Goal: Task Accomplishment & Management: Complete application form

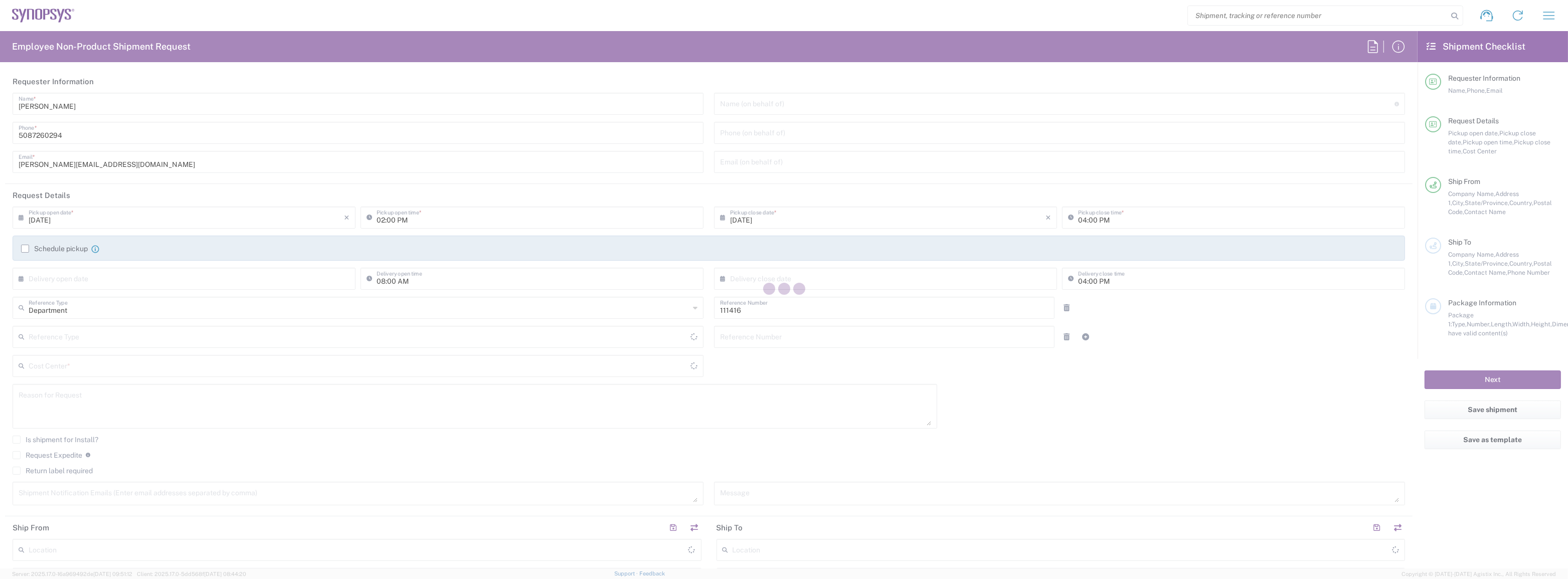
type input "US01, SIG, IT Platform Products 111416"
type input "[GEOGRAPHIC_DATA]"
type input "[US_STATE]"
type input "Delivered at Place"
type input "[GEOGRAPHIC_DATA]"
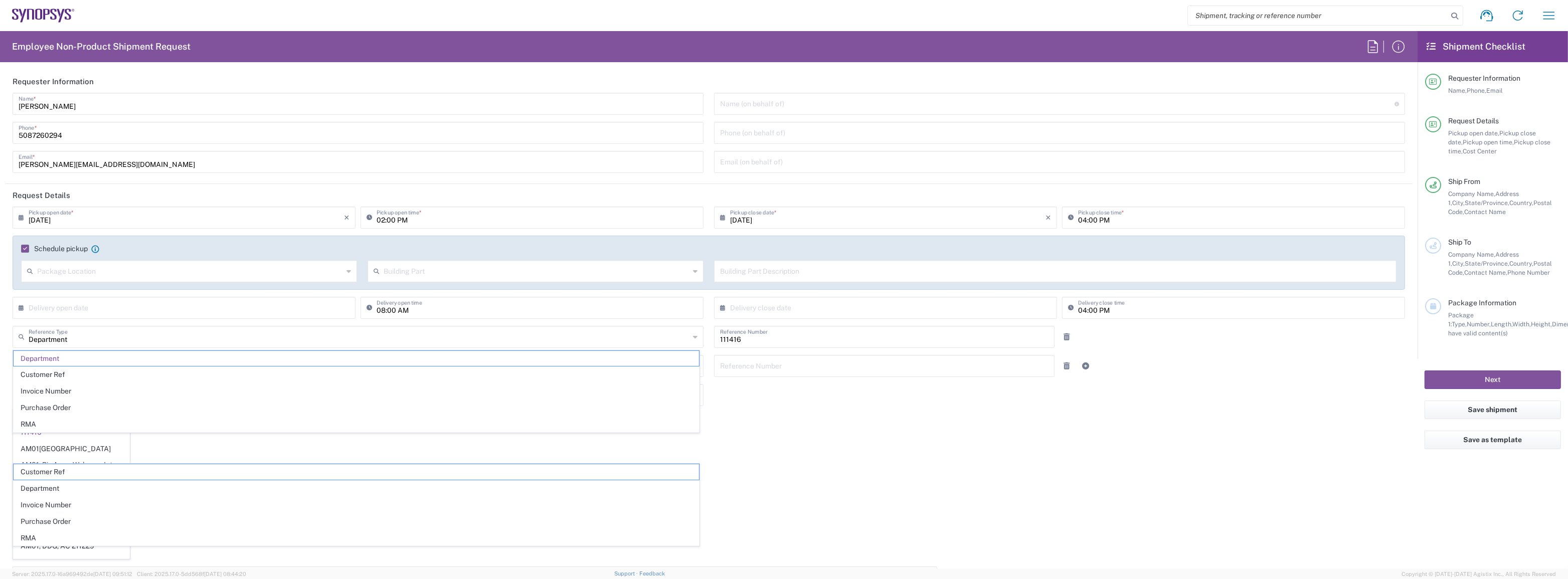
type input "[DATE]"
type input "05:00 PM"
type input "Department"
type input "1"
type input "Sender/Shipper"
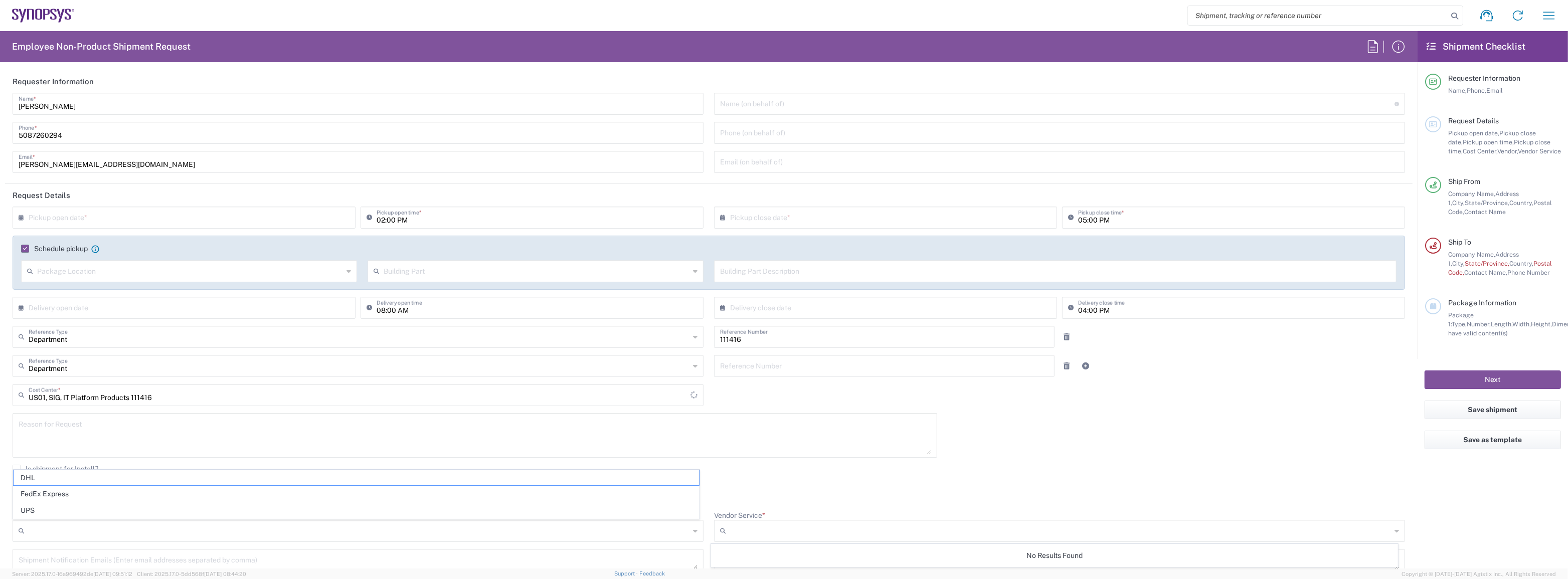
type input "Marlboro US04"
type input "FedEx Express"
type input "[US_STATE]"
type input "Large Box"
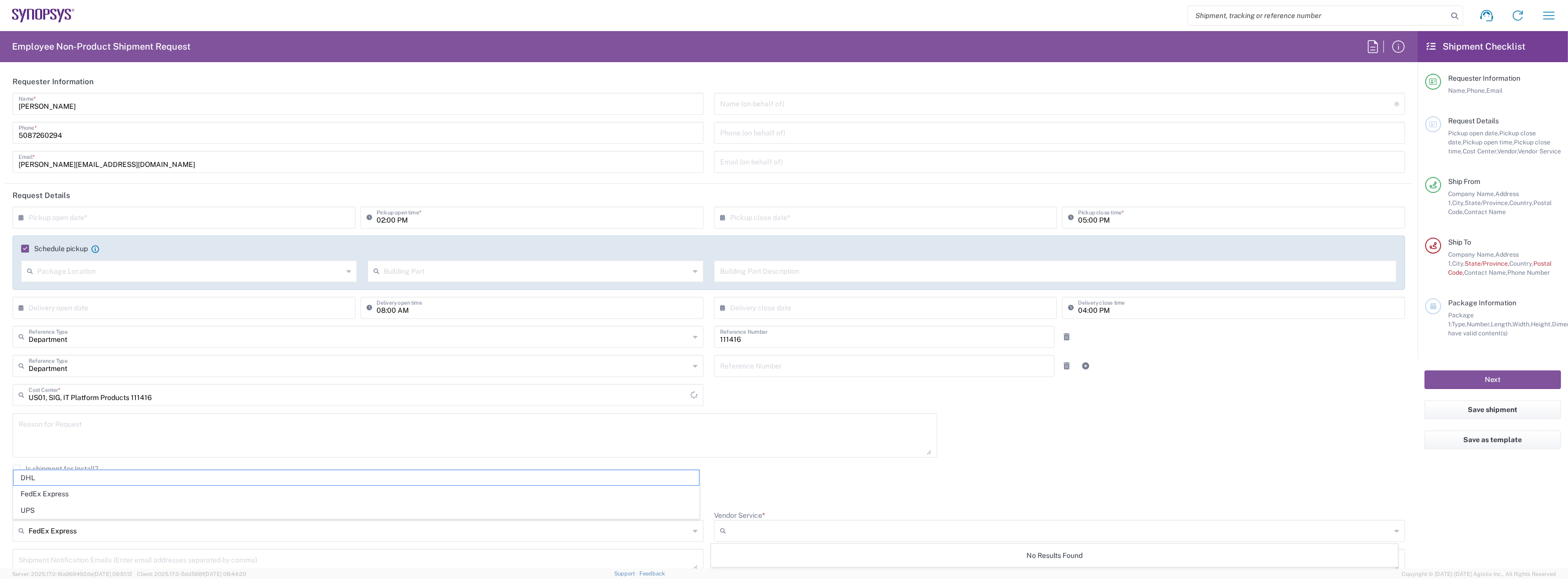
type input "2Day"
type textarea "Tech Refresh"
type input "5"
type input "Synopsys Inc"
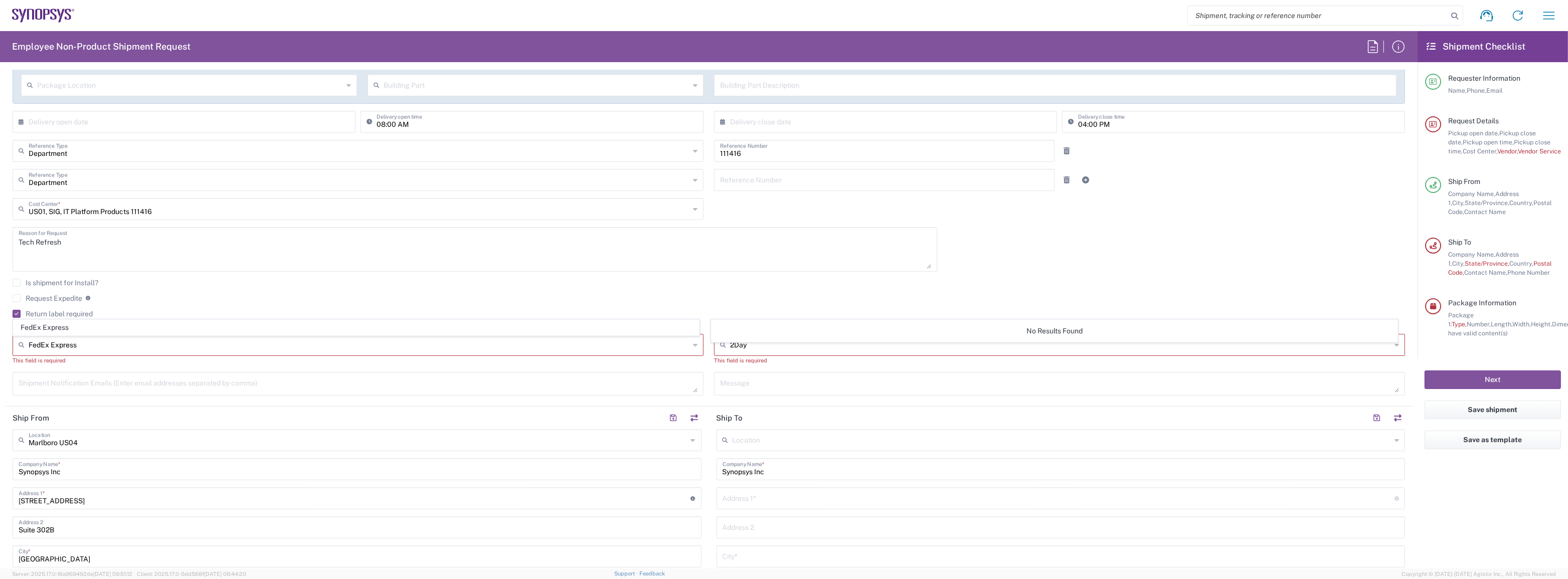
scroll to position [228, 0]
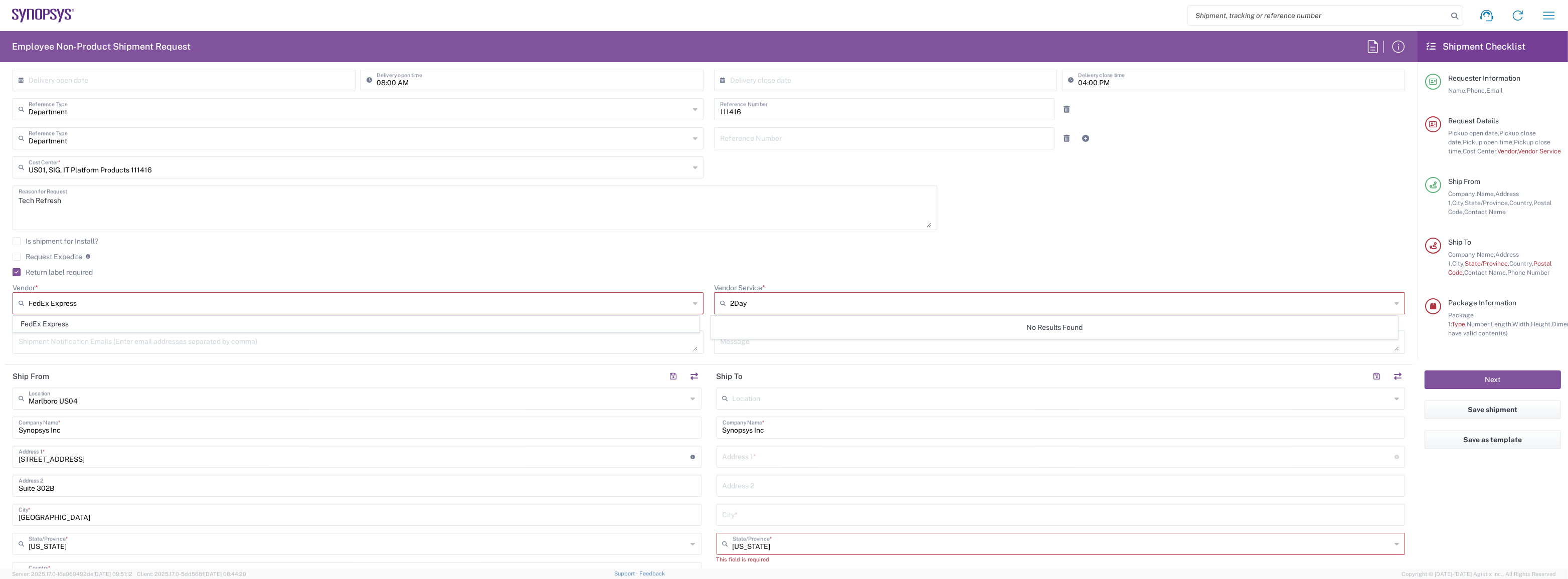
click at [412, 303] on input "FedEx Express" at bounding box center [359, 304] width 661 height 16
click at [339, 327] on span "FedEx Express" at bounding box center [356, 323] width 685 height 16
click at [721, 303] on icon at bounding box center [725, 304] width 10 height 16
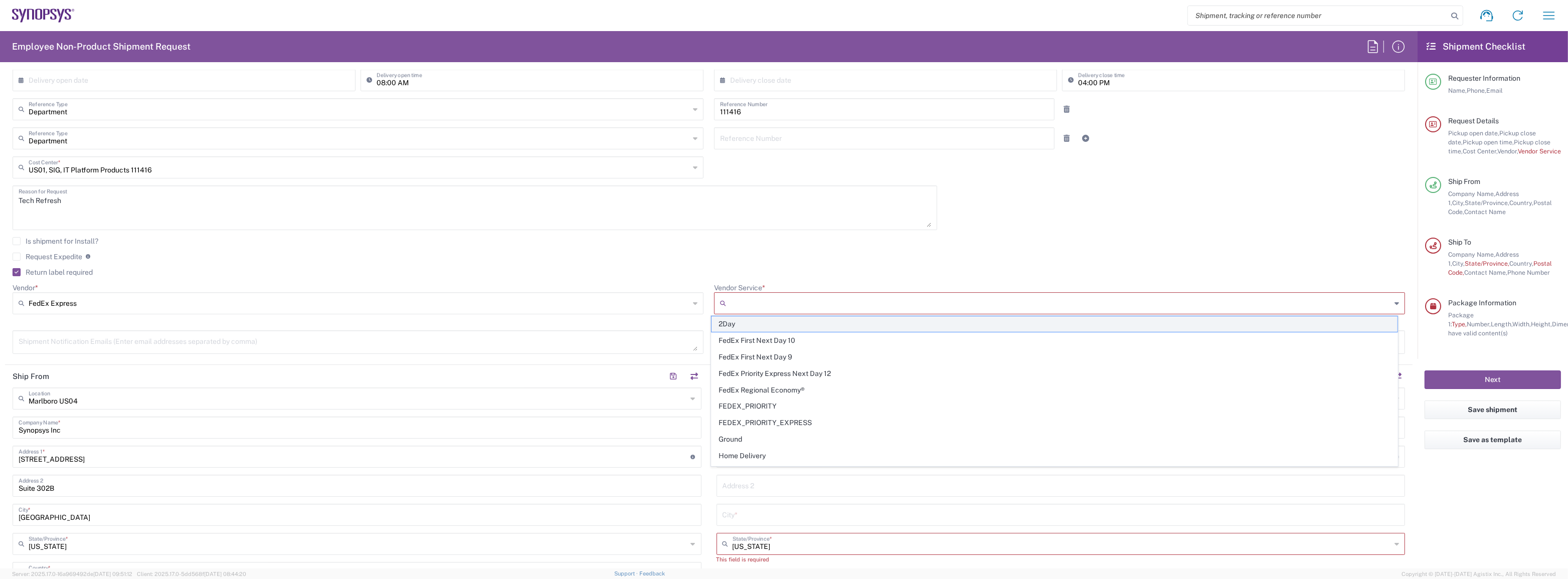
click at [747, 329] on span "2Day" at bounding box center [1054, 323] width 685 height 16
type input "2Day"
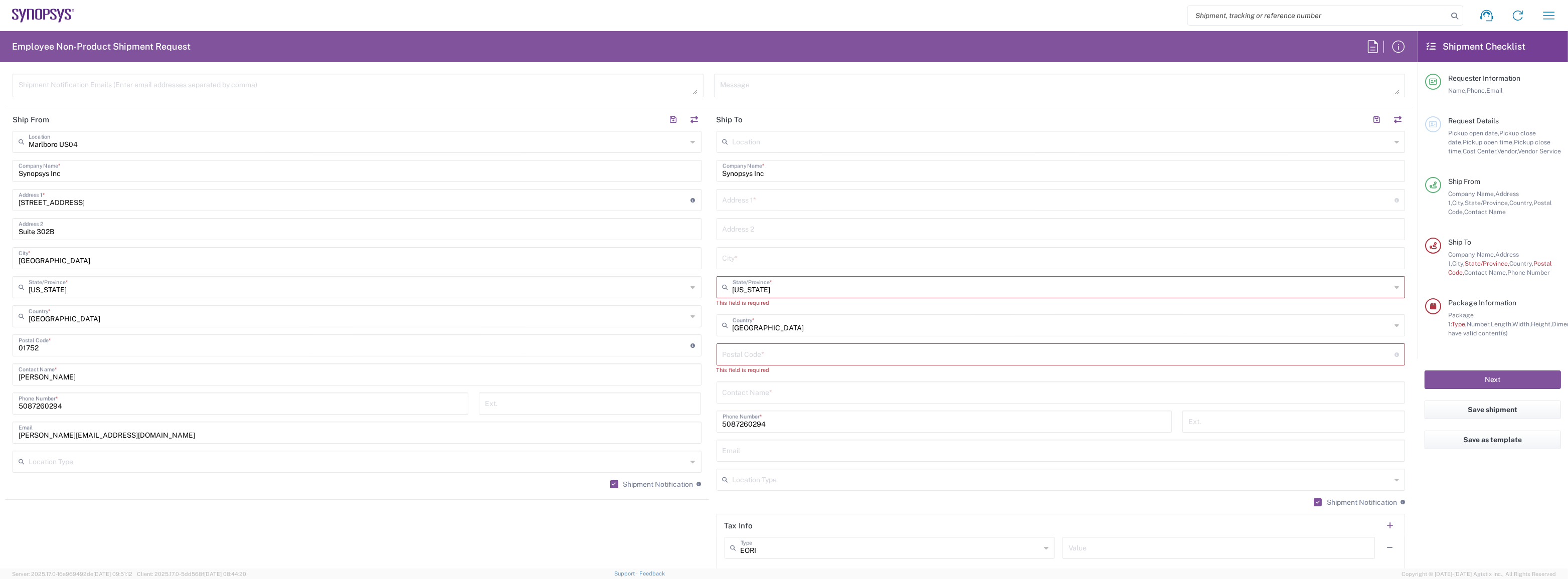
scroll to position [364, 0]
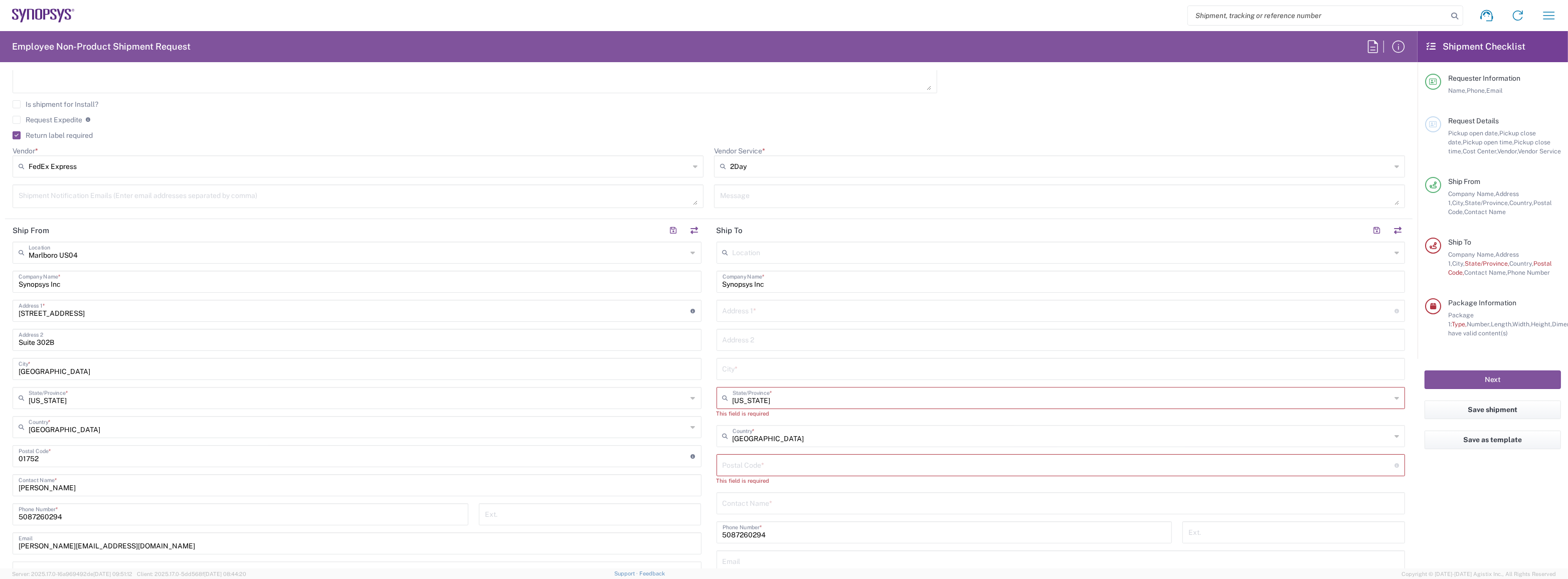
click at [757, 238] on header "Ship To" at bounding box center [1061, 230] width 704 height 23
click at [757, 243] on input "text" at bounding box center [1062, 252] width 659 height 17
click at [828, 275] on span "Morrisville US54" at bounding box center [1055, 273] width 684 height 16
type input "Morrisville US54"
type input "[STREET_ADDRESS][PERSON_NAME]"
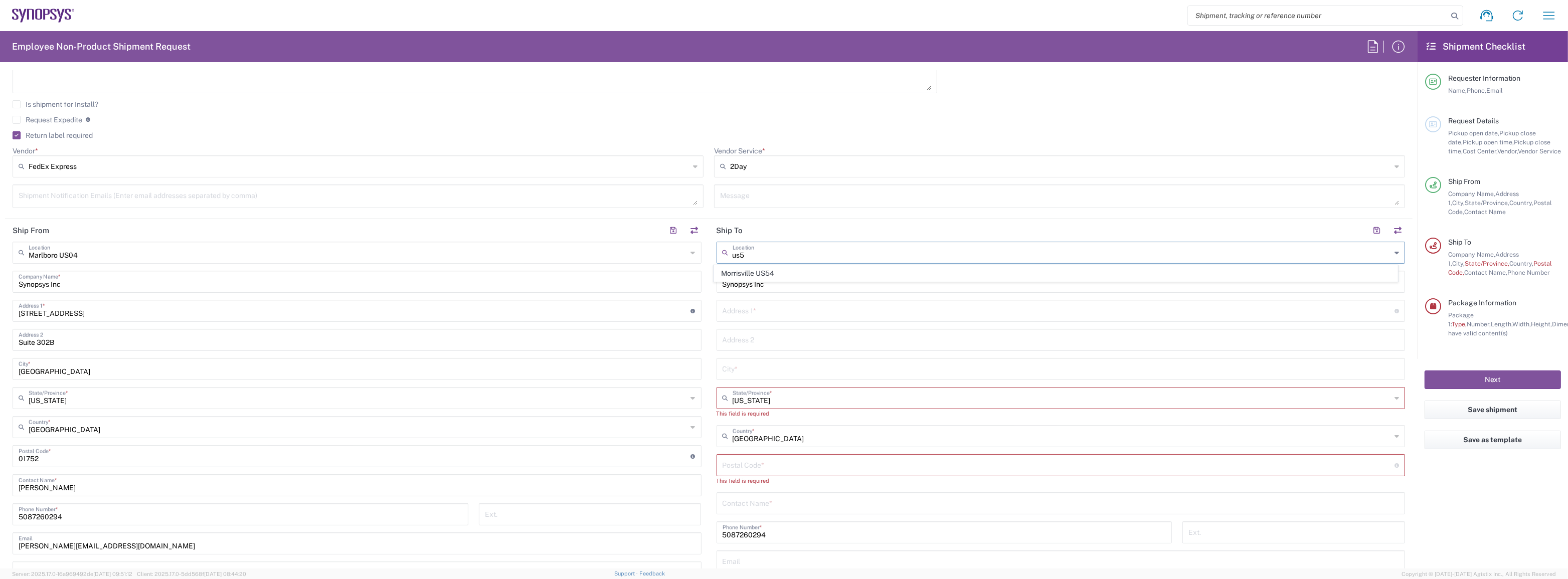
type input "Suite 300"
type input "Morrisville"
type input "[US_STATE]"
type input "27560"
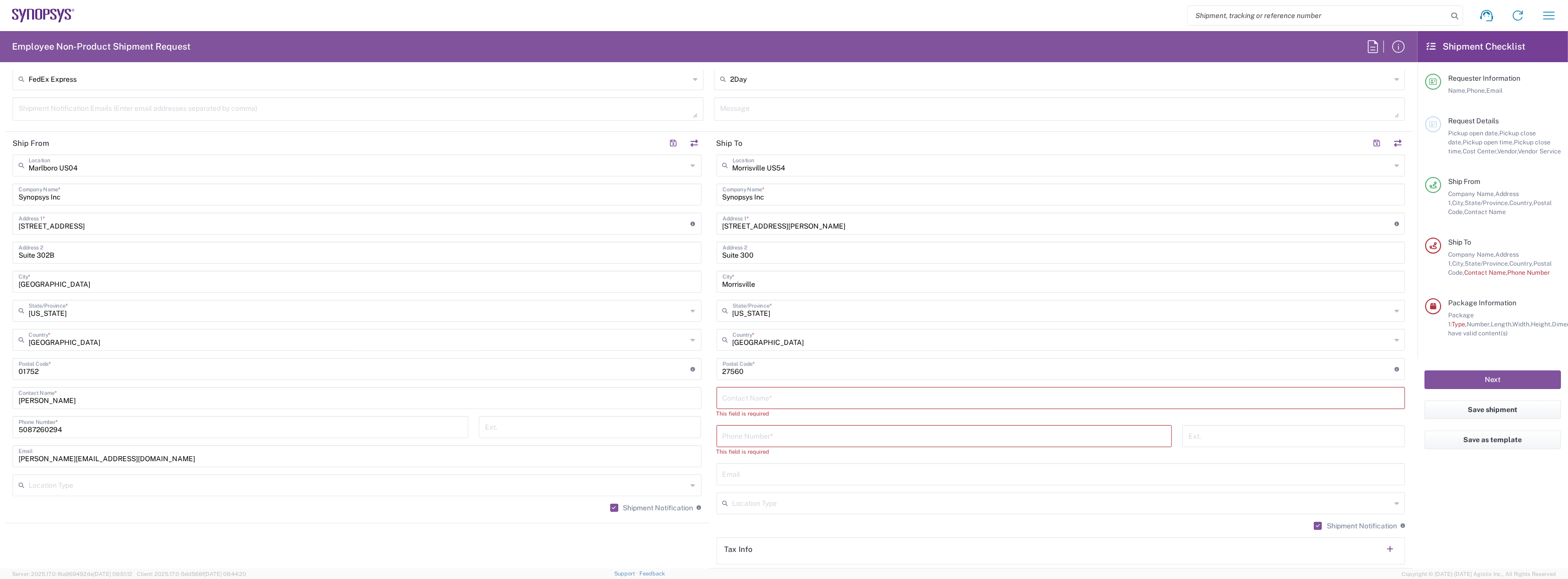
scroll to position [456, 0]
click at [763, 386] on input "text" at bounding box center [1061, 393] width 677 height 17
paste input "[PERSON_NAME]"
type input "[PERSON_NAME]"
click at [764, 425] on input "tel" at bounding box center [944, 422] width 443 height 17
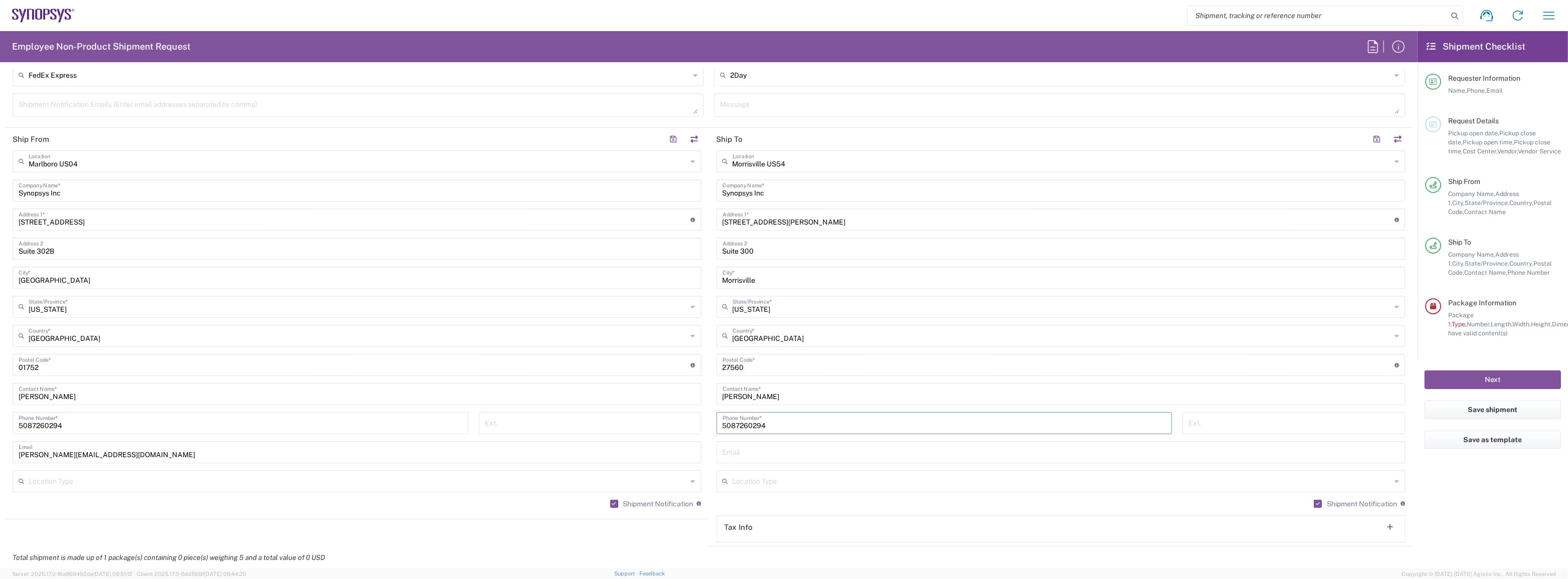
type input "5087260294"
click at [726, 451] on input "text" at bounding box center [1061, 451] width 677 height 17
click at [755, 451] on input "text" at bounding box center [1061, 451] width 677 height 17
paste input "[EMAIL_ADDRESS][DOMAIN_NAME]"
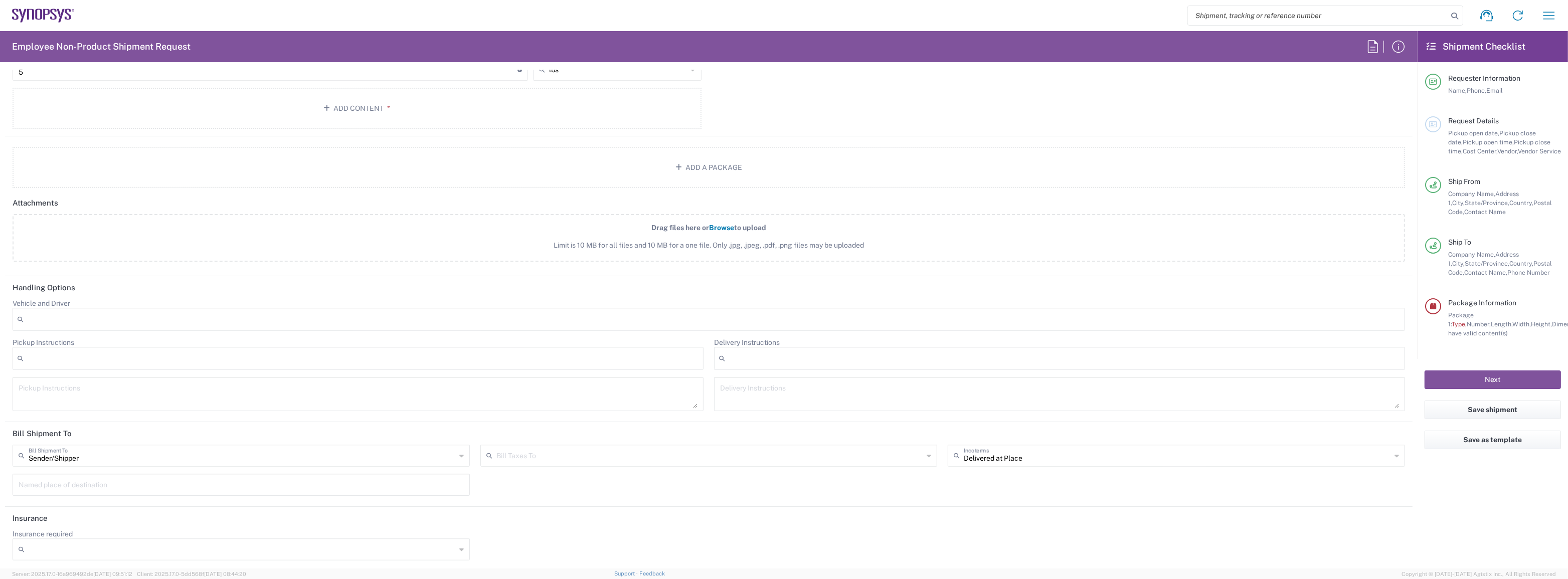
scroll to position [675, 0]
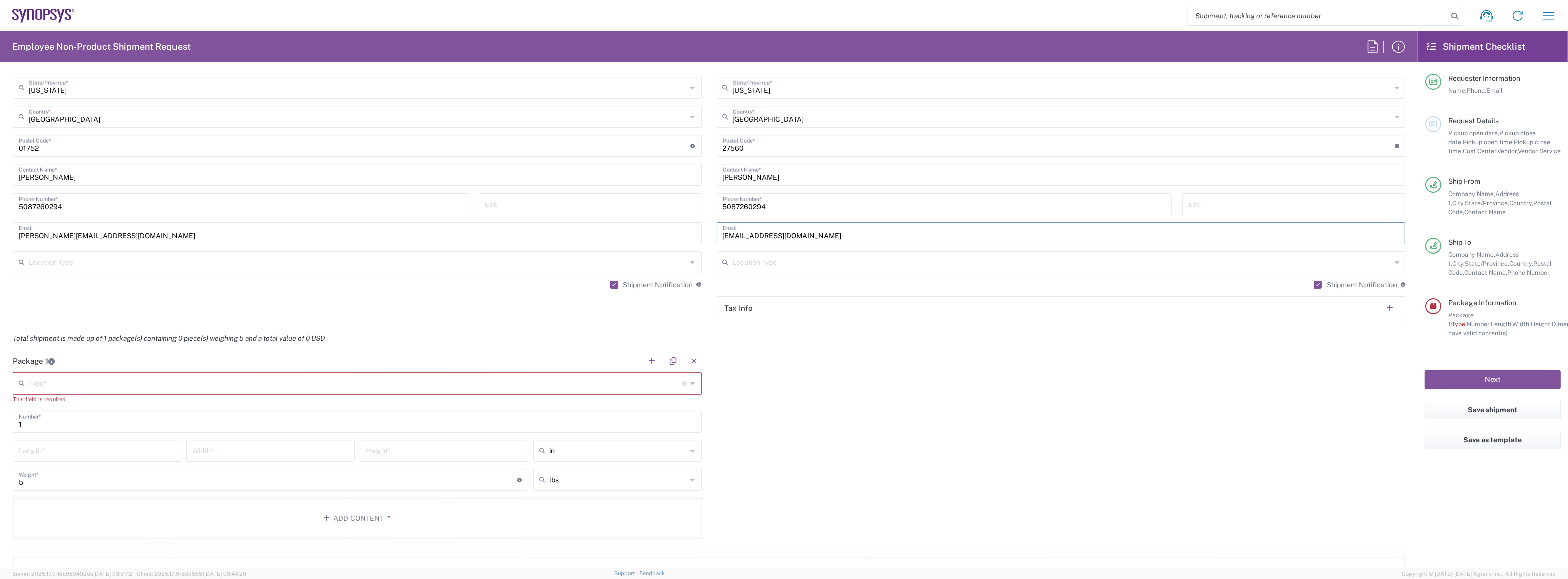
type input "[EMAIL_ADDRESS][DOMAIN_NAME]"
click at [234, 376] on input "text" at bounding box center [355, 382] width 654 height 17
type input "Large Box"
type input "17.5"
type input "12.5"
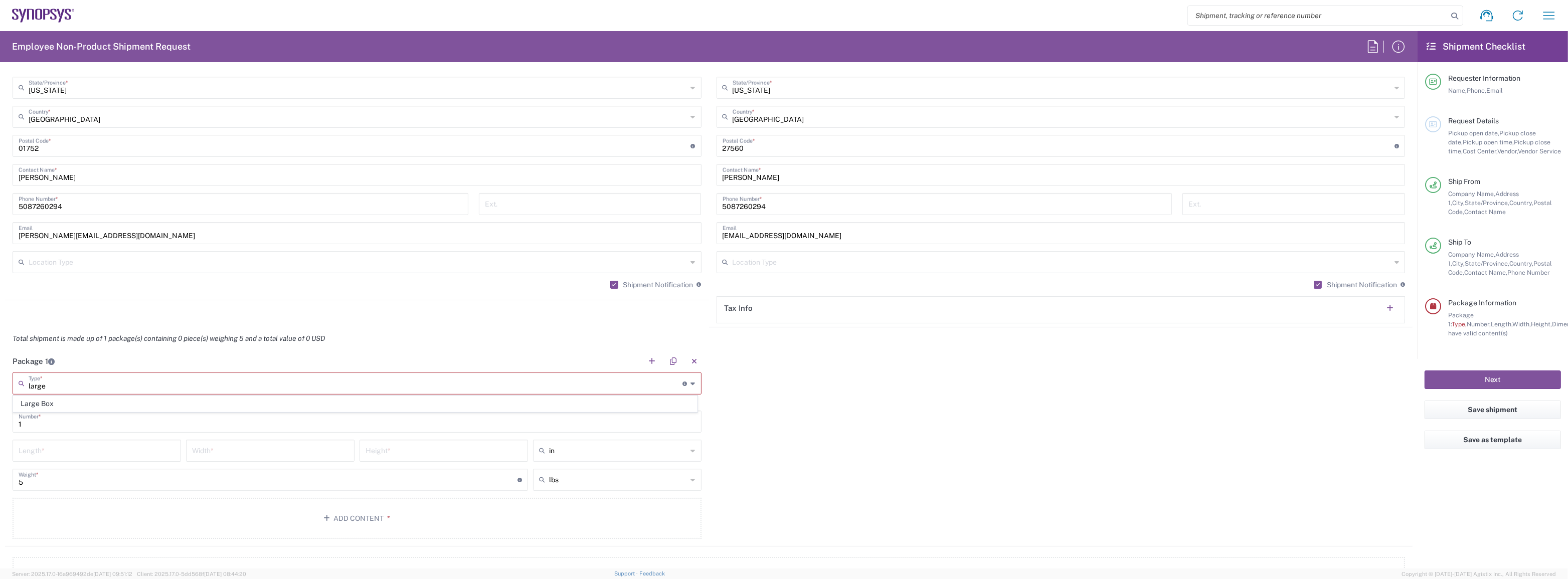
type input "3"
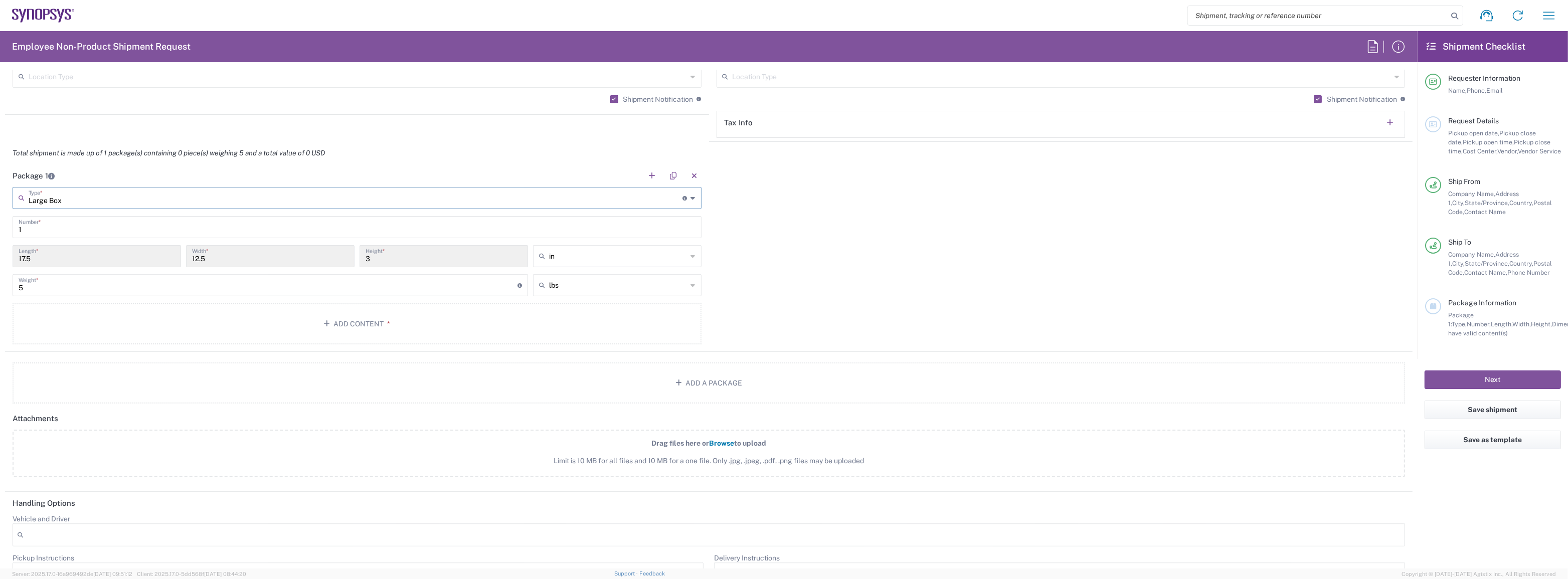
scroll to position [857, 0]
type input "Large Box"
click at [252, 329] on button "Add Content *" at bounding box center [357, 327] width 689 height 41
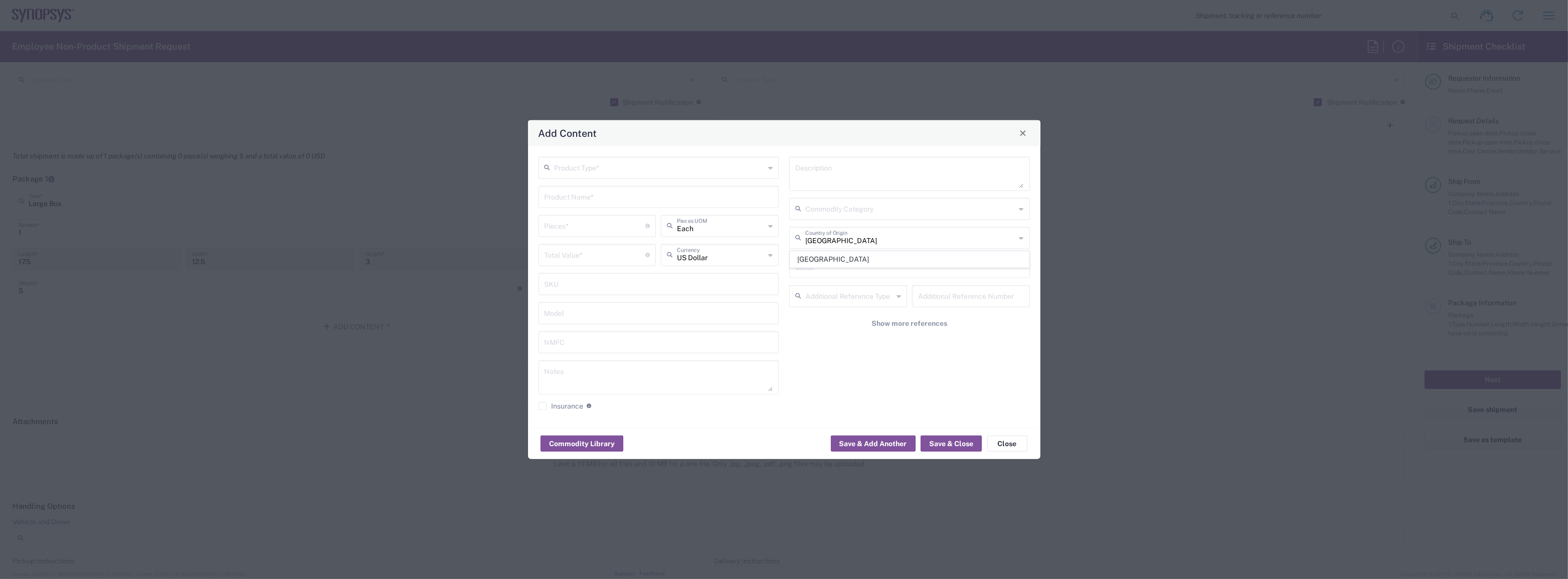
click at [600, 175] on input "text" at bounding box center [660, 166] width 211 height 17
click at [595, 200] on span "General Commodity" at bounding box center [659, 206] width 238 height 16
type input "General Commodity"
click at [593, 191] on input "text" at bounding box center [659, 195] width 229 height 17
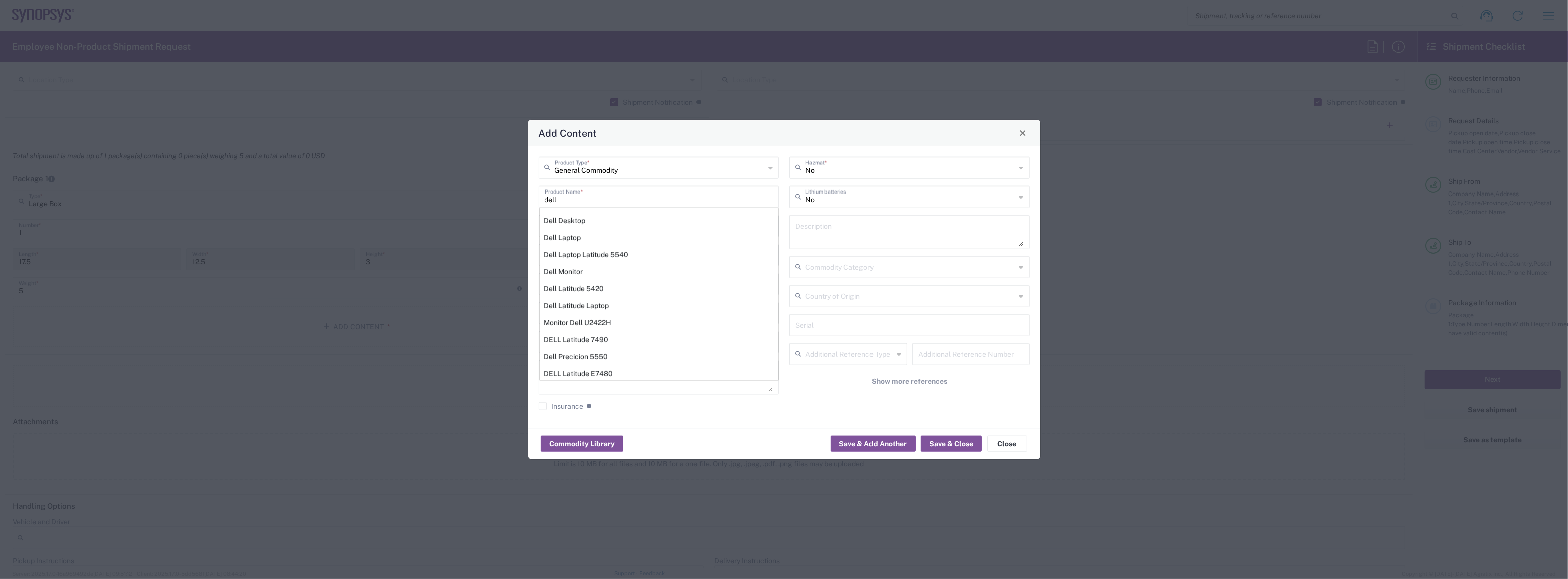
click at [600, 215] on div "Dell Desktop" at bounding box center [659, 220] width 238 height 17
type input "Dell Desktop"
type textarea "Dell All in One Workstation"
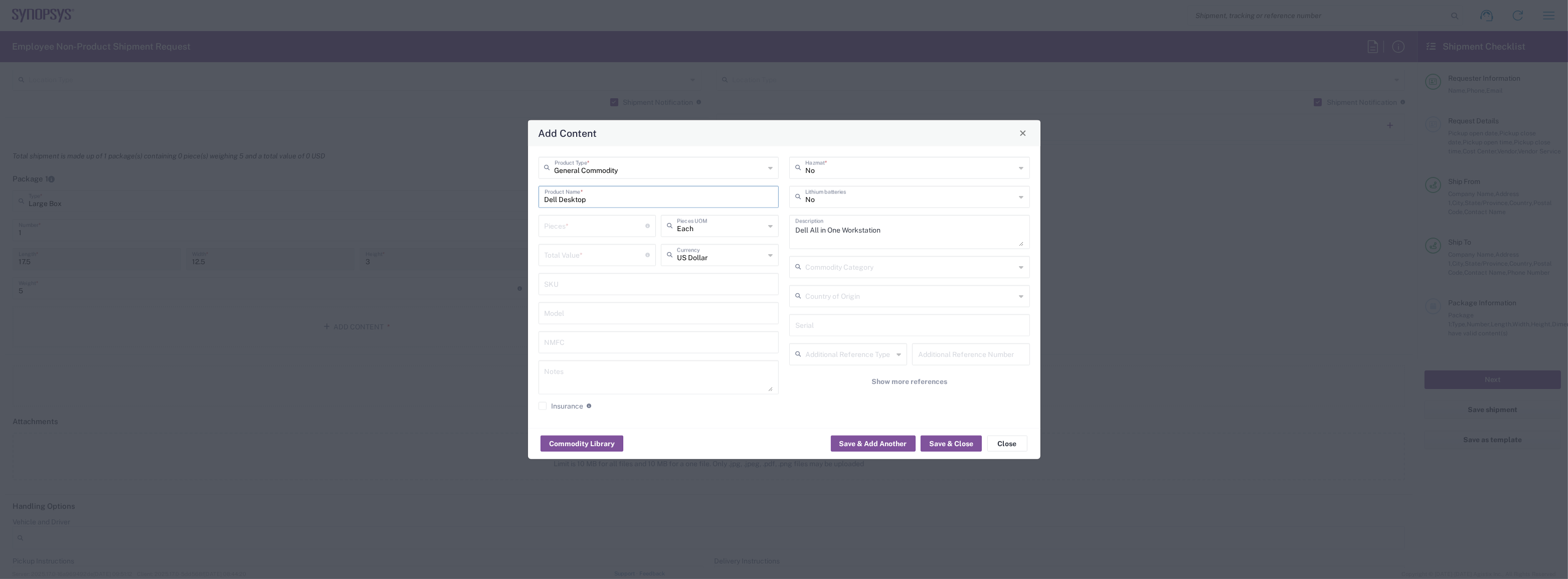
click at [613, 199] on input "Dell Desktop" at bounding box center [659, 195] width 229 height 17
drag, startPoint x: 577, startPoint y: 196, endPoint x: 537, endPoint y: 195, distance: 40.0
click at [539, 195] on div "Dell Desktop Product Name *" at bounding box center [659, 196] width 241 height 22
drag, startPoint x: 605, startPoint y: 195, endPoint x: 488, endPoint y: 194, distance: 117.0
click at [488, 194] on div "Add Content General Commodity Product Type * d Product Name * Pieces * Number o…" at bounding box center [784, 289] width 1568 height 579
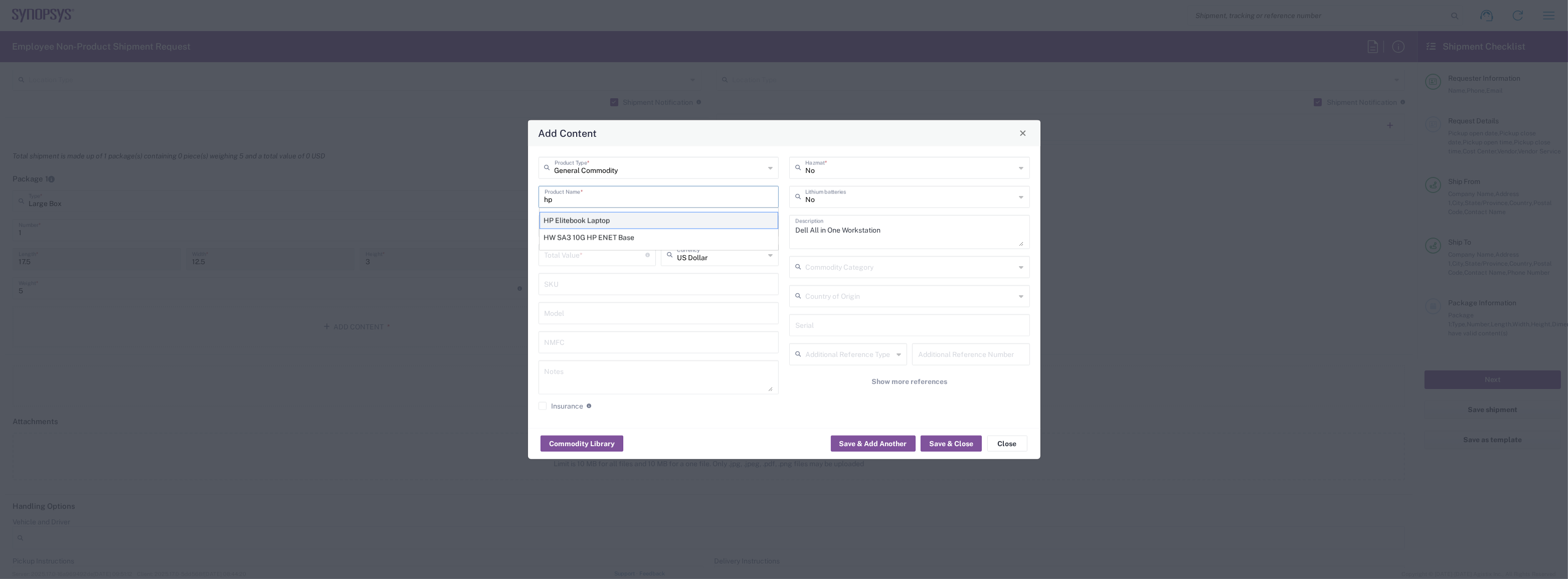
click at [580, 224] on div "HP Elitebook Laptop" at bounding box center [659, 220] width 238 height 17
type input "HP Elitebook Laptop"
type textarea "HP Elitebook Laptop"
click at [592, 227] on input "number" at bounding box center [595, 225] width 101 height 17
type input "1"
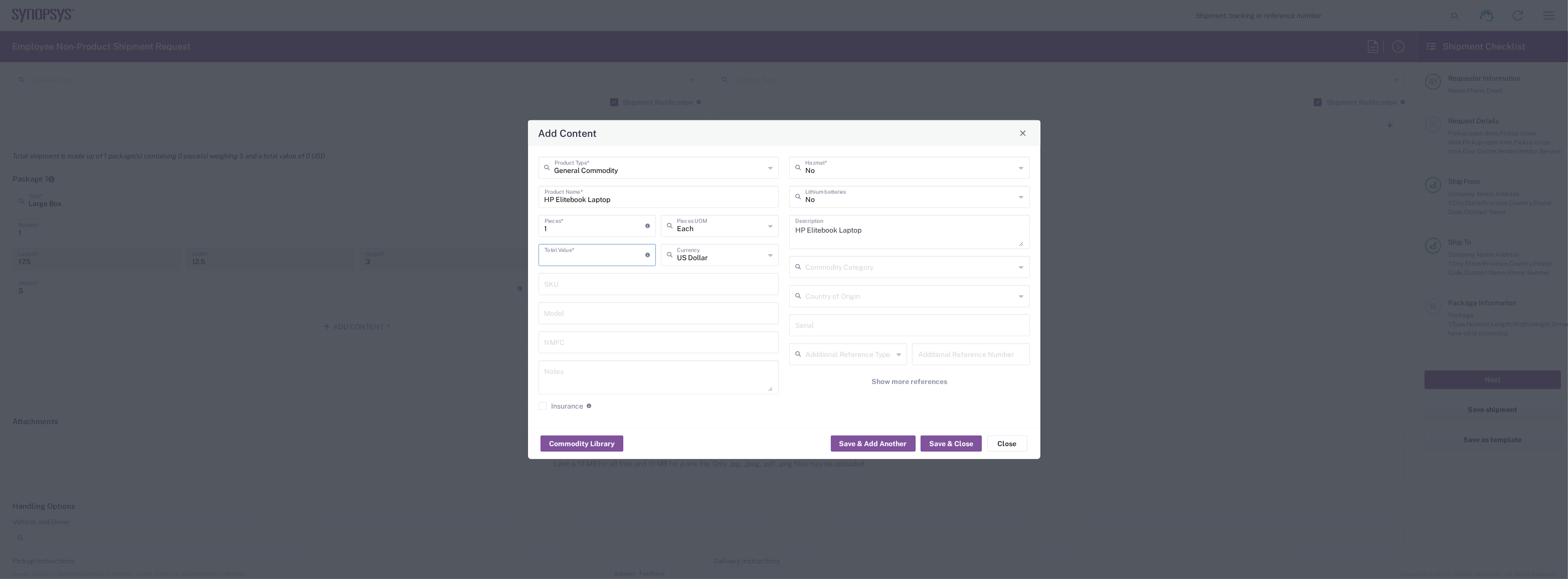
click at [611, 247] on input "number" at bounding box center [595, 253] width 101 height 17
type input "950"
click at [840, 170] on input "text" at bounding box center [911, 166] width 211 height 17
click at [852, 194] on span "No" at bounding box center [910, 189] width 238 height 16
click at [846, 172] on input "text" at bounding box center [911, 166] width 211 height 17
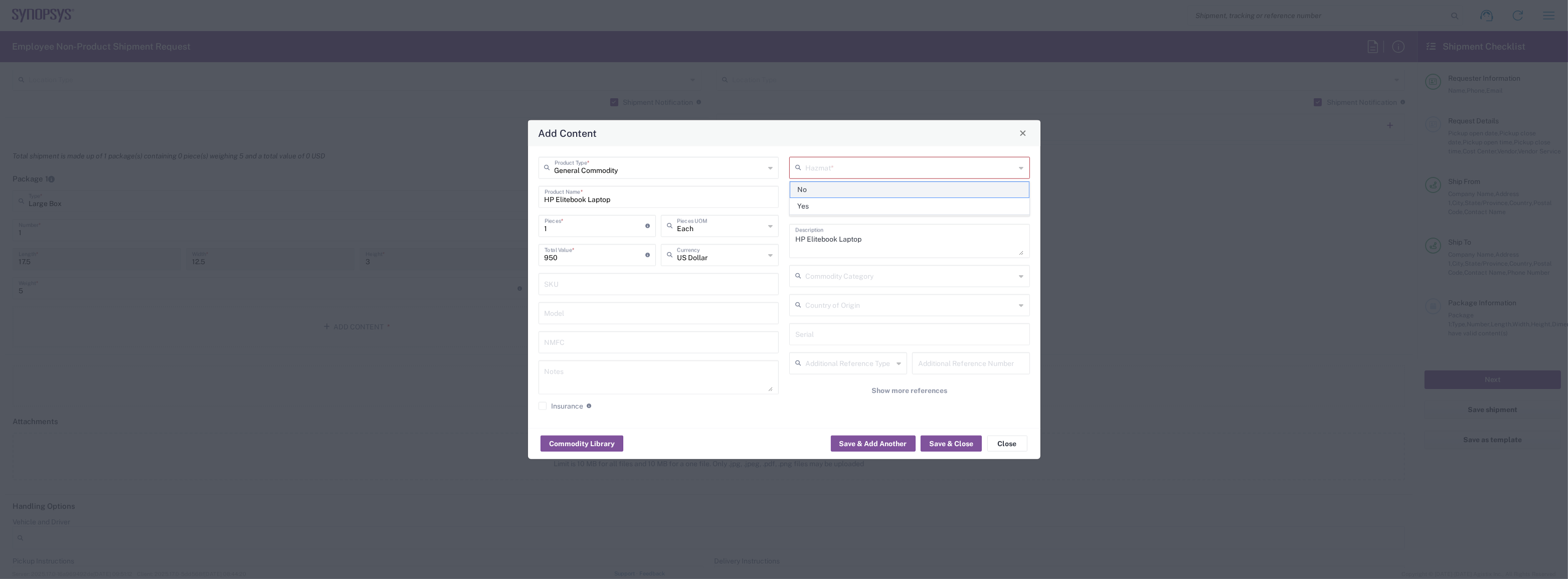
click at [841, 192] on span "No" at bounding box center [910, 189] width 238 height 16
type input "No"
click at [841, 194] on input "text" at bounding box center [911, 195] width 211 height 17
click at [835, 232] on span "Yes" at bounding box center [910, 235] width 238 height 16
type input "Yes"
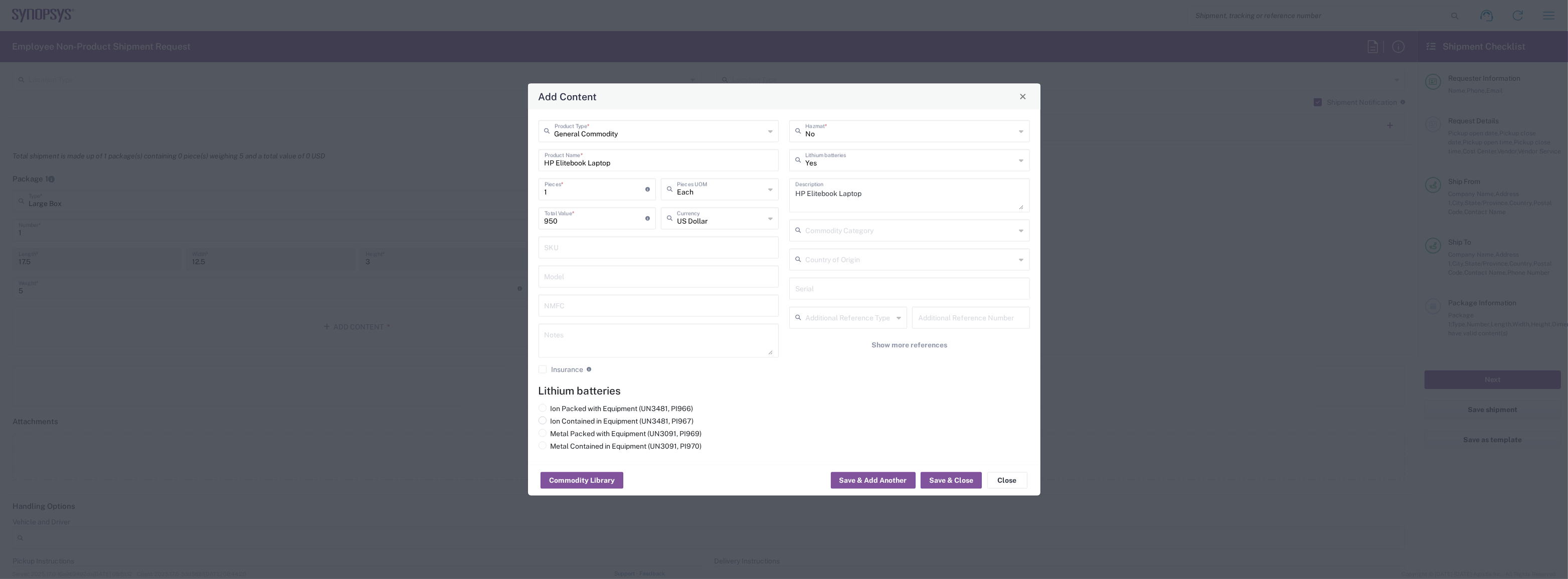
click at [603, 417] on label "Ion Contained in Equipment (UN3481, PI967)" at bounding box center [617, 421] width 155 height 9
click at [557, 417] on input "Ion Contained in Equipment (UN3481, PI967)" at bounding box center [554, 420] width 7 height 7
radio input "true"
click at [852, 478] on button "Save & Add Another" at bounding box center [874, 480] width 85 height 16
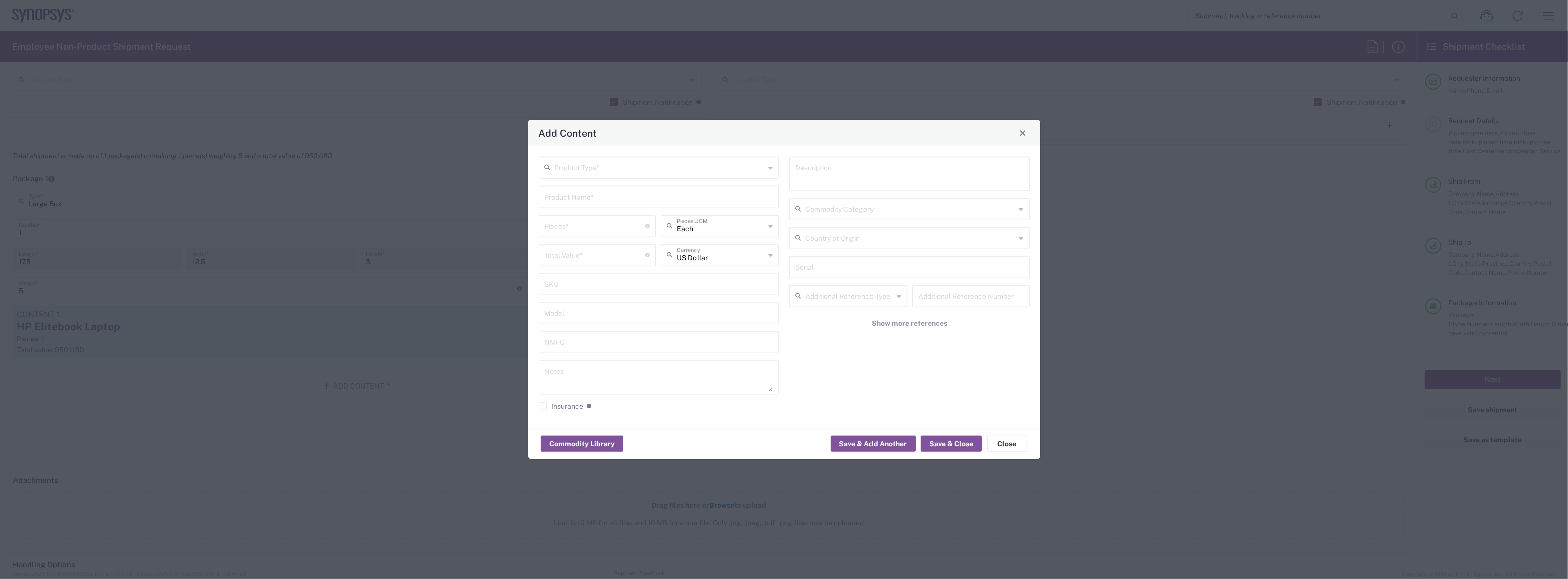
type input "[GEOGRAPHIC_DATA]"
click at [1000, 439] on button "Close" at bounding box center [1007, 444] width 40 height 16
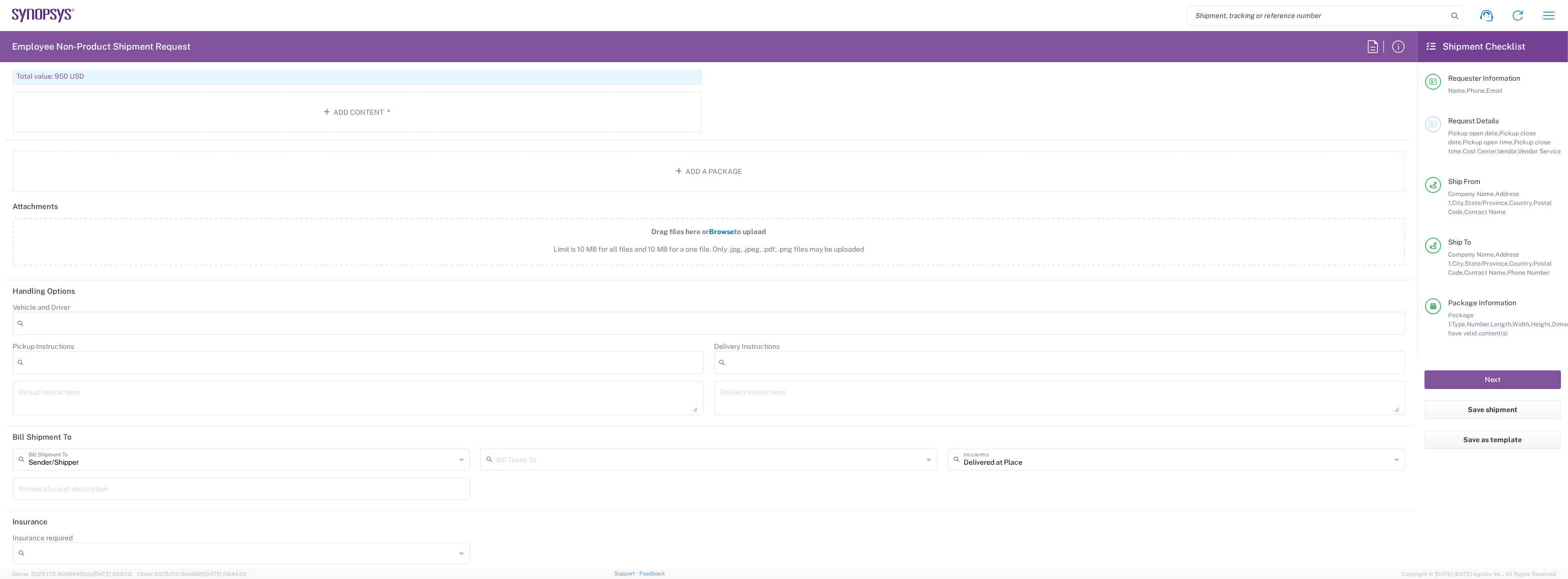
scroll to position [1135, 0]
click at [703, 456] on input "Recipient Account" at bounding box center [710, 455] width 427 height 17
click at [678, 488] on span "Sender/Shipper" at bounding box center [705, 491] width 453 height 16
type input "Sender/Shipper"
click at [1493, 375] on button "Next" at bounding box center [1493, 380] width 136 height 19
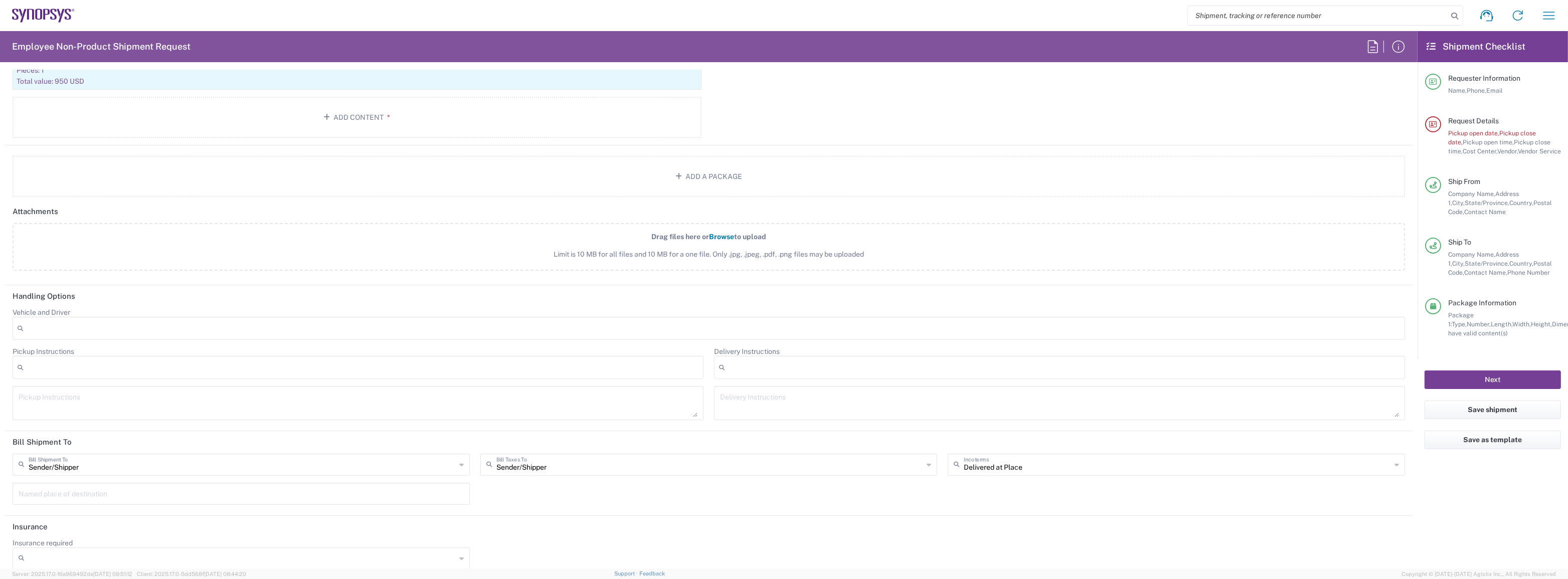
scroll to position [1144, 0]
click at [1432, 122] on icon at bounding box center [1433, 124] width 8 height 7
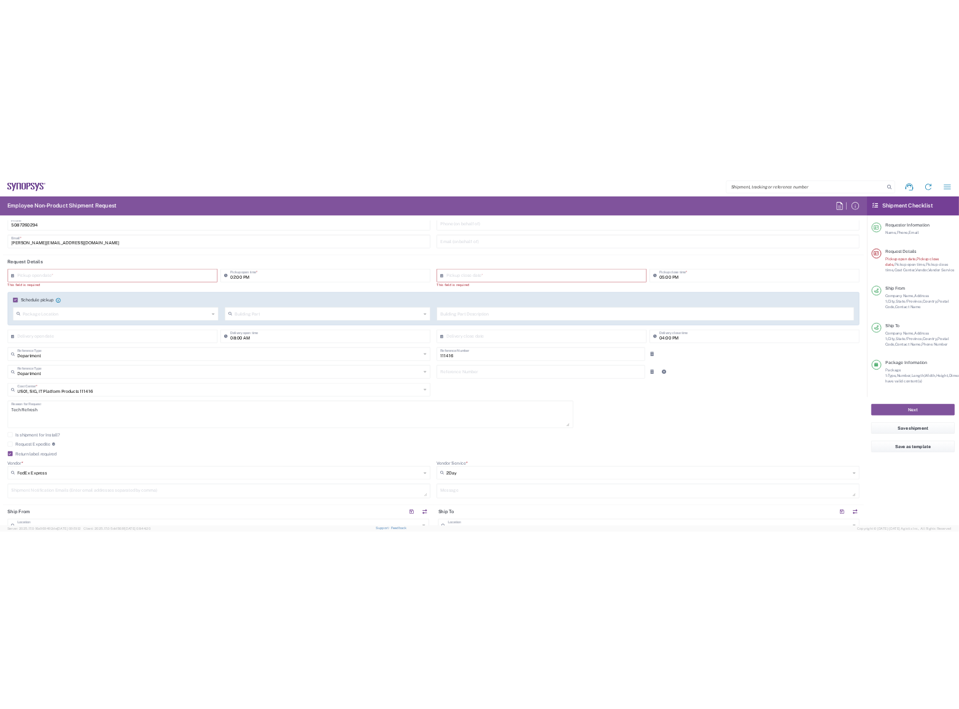
scroll to position [0, 0]
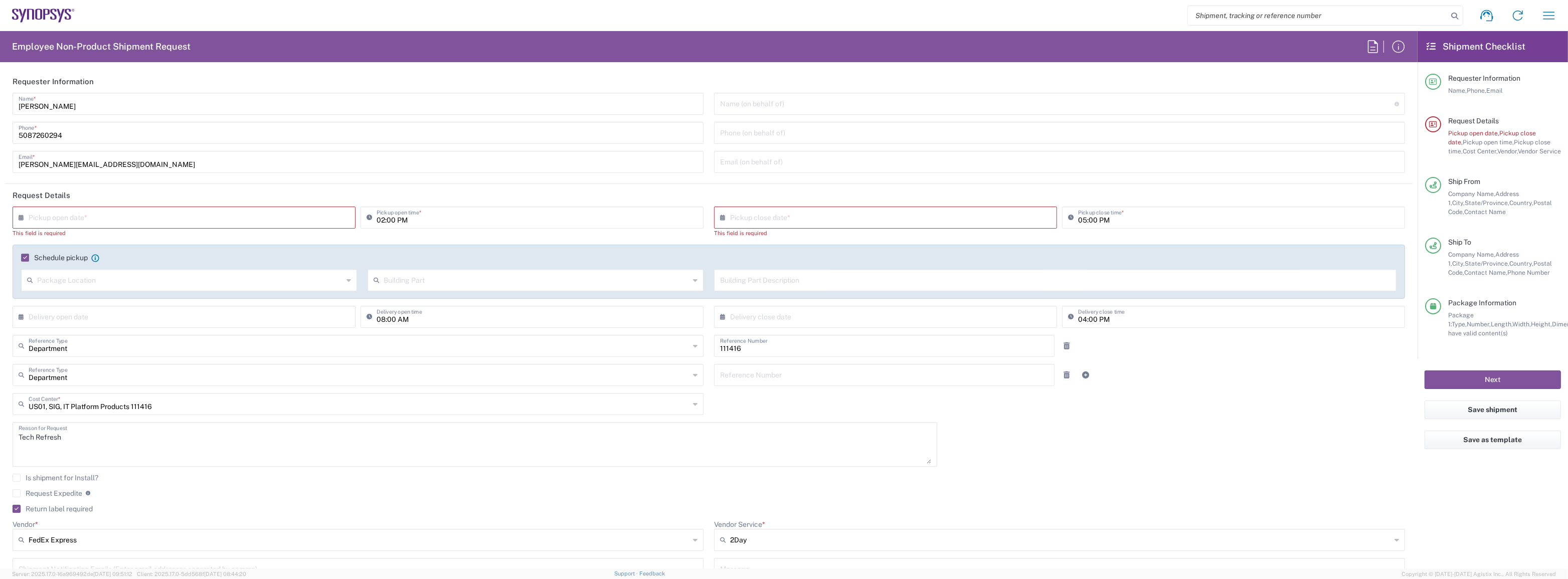
click at [843, 205] on header "Request Details" at bounding box center [709, 195] width 1408 height 23
click at [840, 212] on input "text" at bounding box center [888, 216] width 315 height 17
click at [20, 214] on icon at bounding box center [24, 218] width 10 height 16
click at [156, 306] on span "18" at bounding box center [158, 308] width 15 height 14
type input "[DATE]"
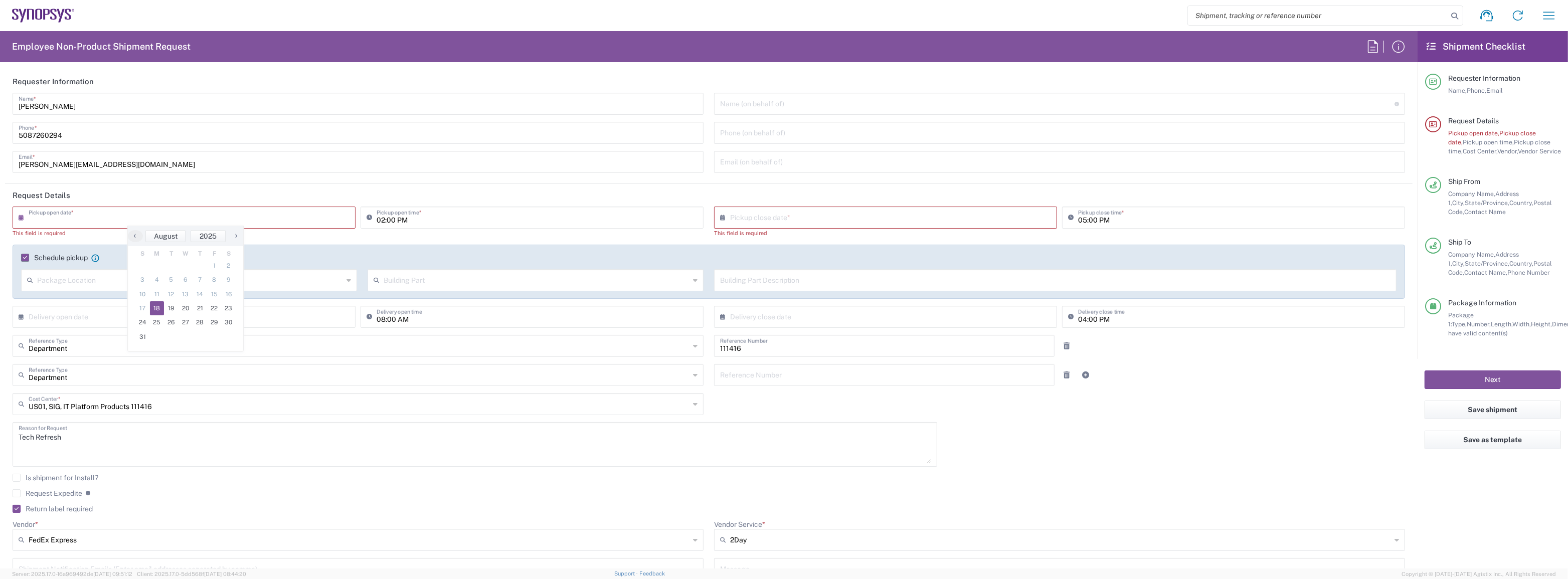
type input "[DATE]"
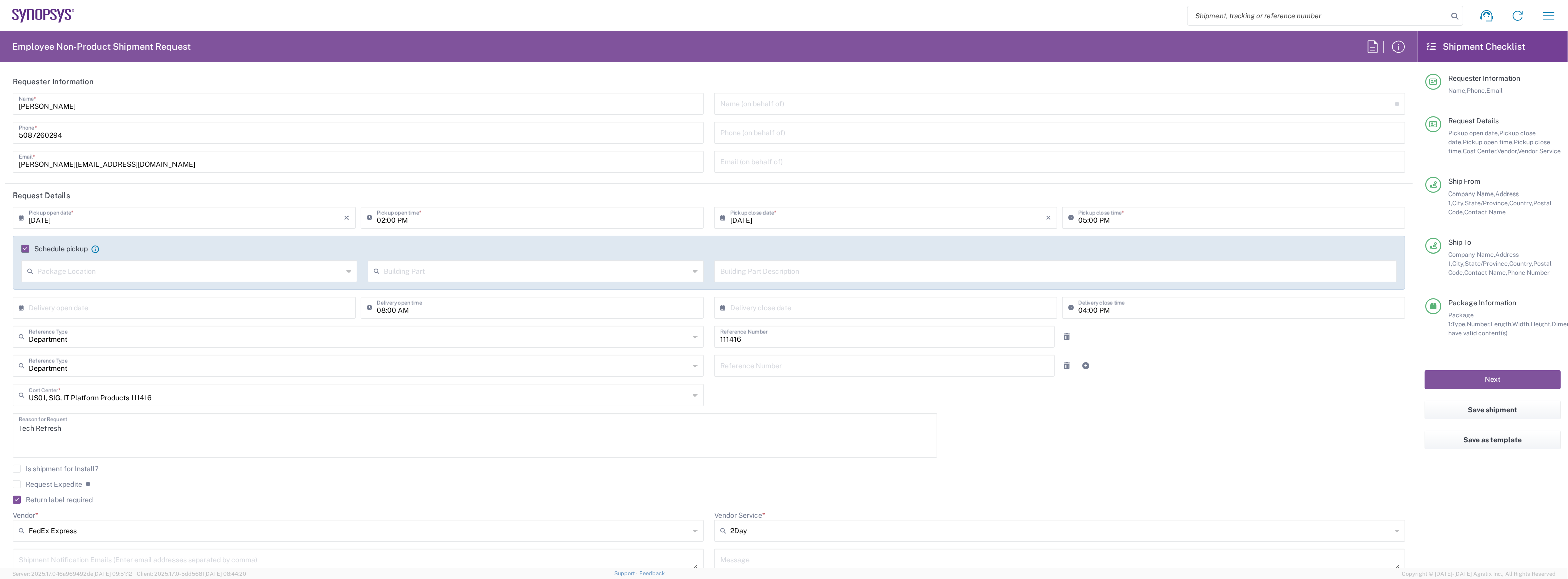
drag, startPoint x: 21, startPoint y: 220, endPoint x: 42, endPoint y: 233, distance: 24.7
click at [21, 220] on icon at bounding box center [24, 218] width 10 height 16
click at [172, 309] on span "19" at bounding box center [172, 308] width 15 height 14
type input "[DATE]"
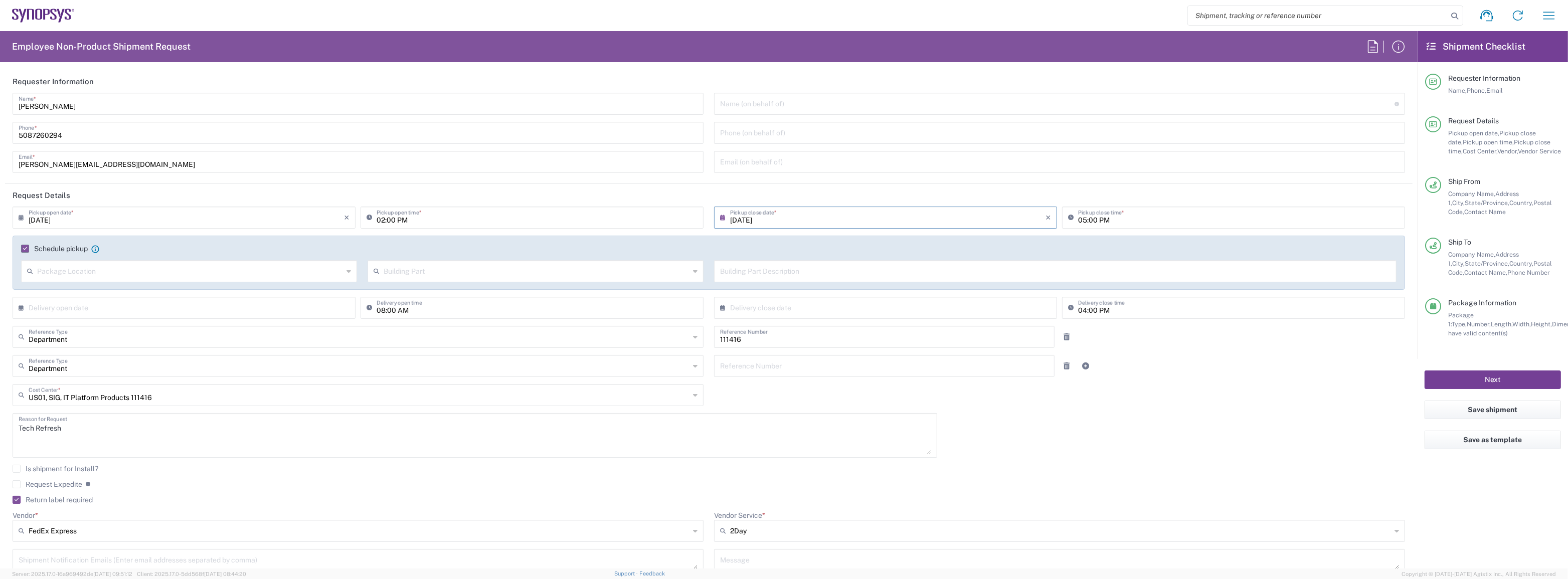
click at [1477, 379] on button "Next" at bounding box center [1493, 380] width 136 height 19
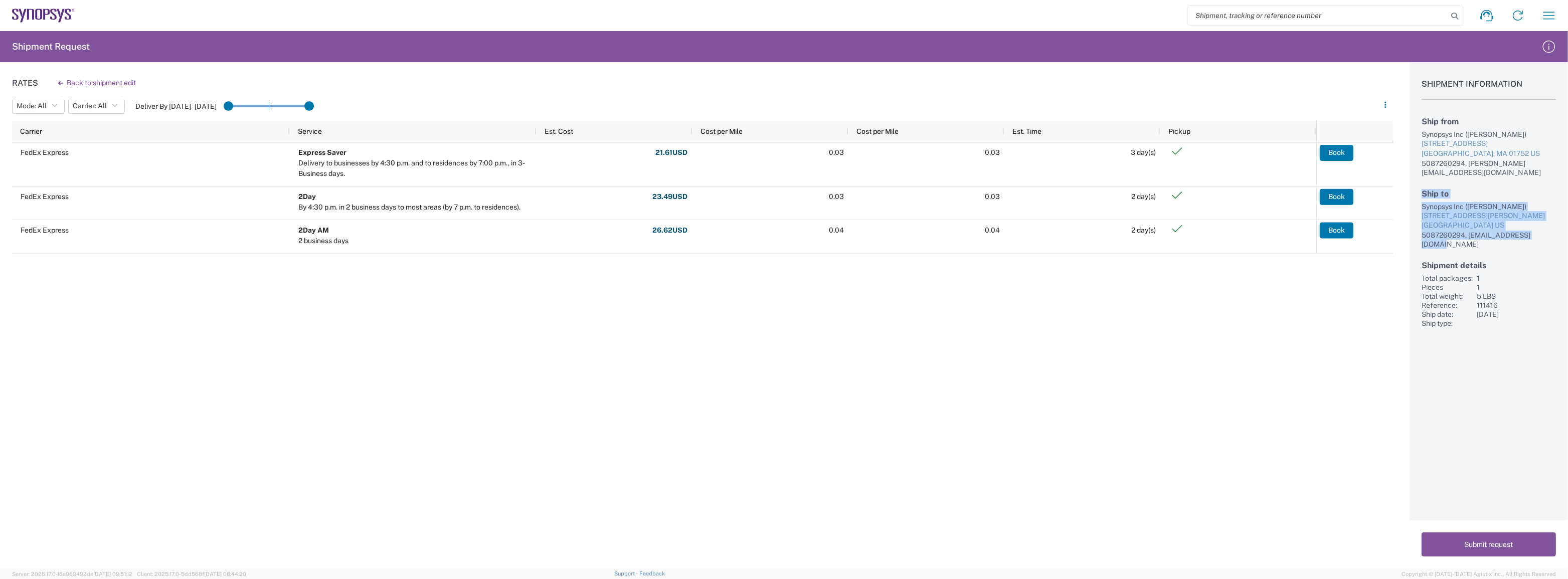
drag, startPoint x: 1551, startPoint y: 229, endPoint x: 1416, endPoint y: 185, distance: 142.0
click at [1419, 186] on div "Shipment Information Ship from Synopsys Inc ([PERSON_NAME]) [STREET_ADDRESS] US…" at bounding box center [1489, 194] width 158 height 265
copy div "Ship to Synopsys Inc ([PERSON_NAME]) [STREET_ADDRESS][PERSON_NAME] US 508726029…"
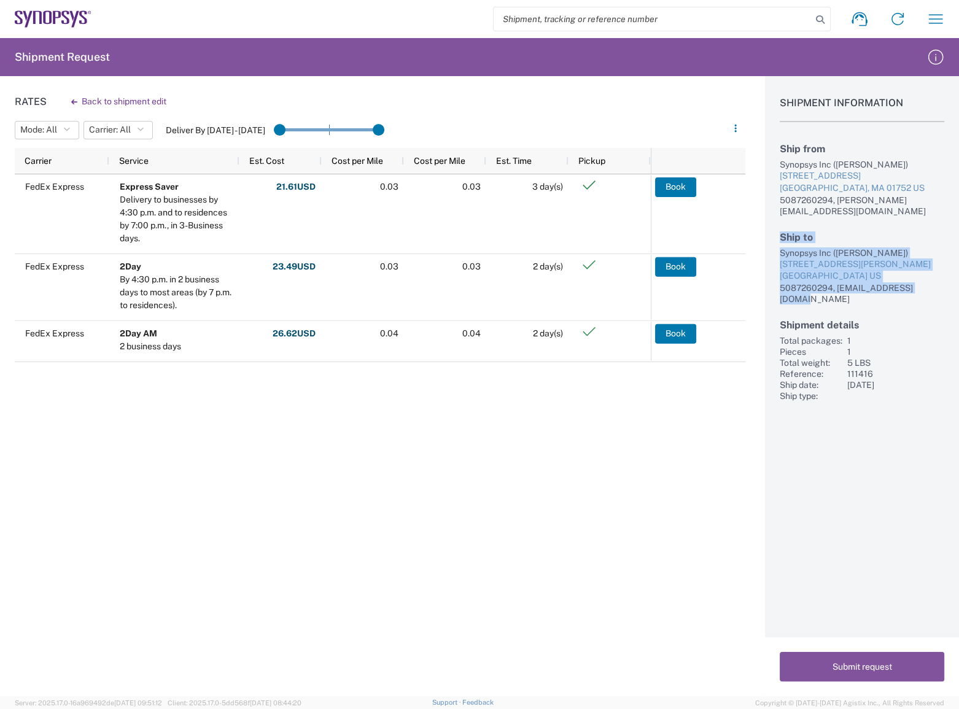
click at [553, 438] on div "FedEx Express Express Saver Delivery to businesses by 4:30 p.m. and to residenc…" at bounding box center [333, 321] width 636 height 294
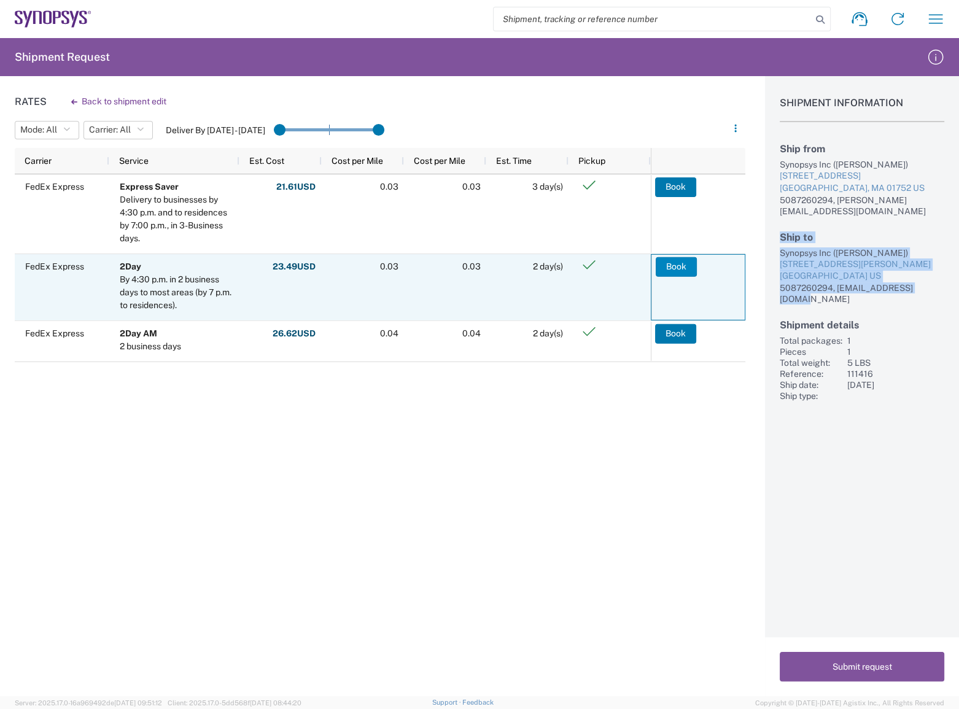
click at [683, 266] on button "Book" at bounding box center [676, 267] width 41 height 20
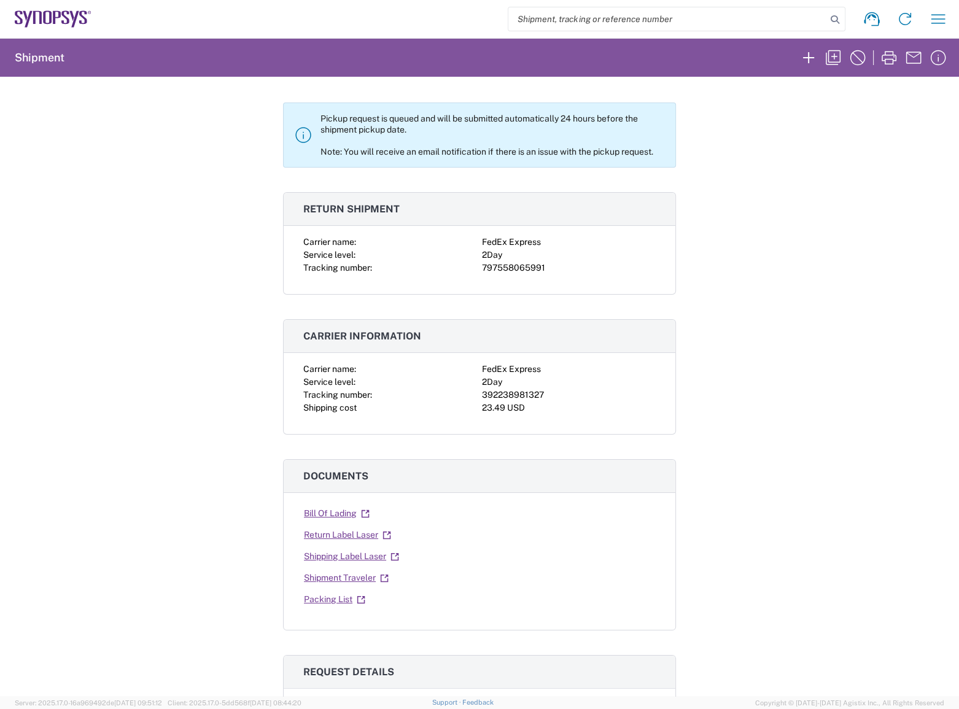
scroll to position [167, 0]
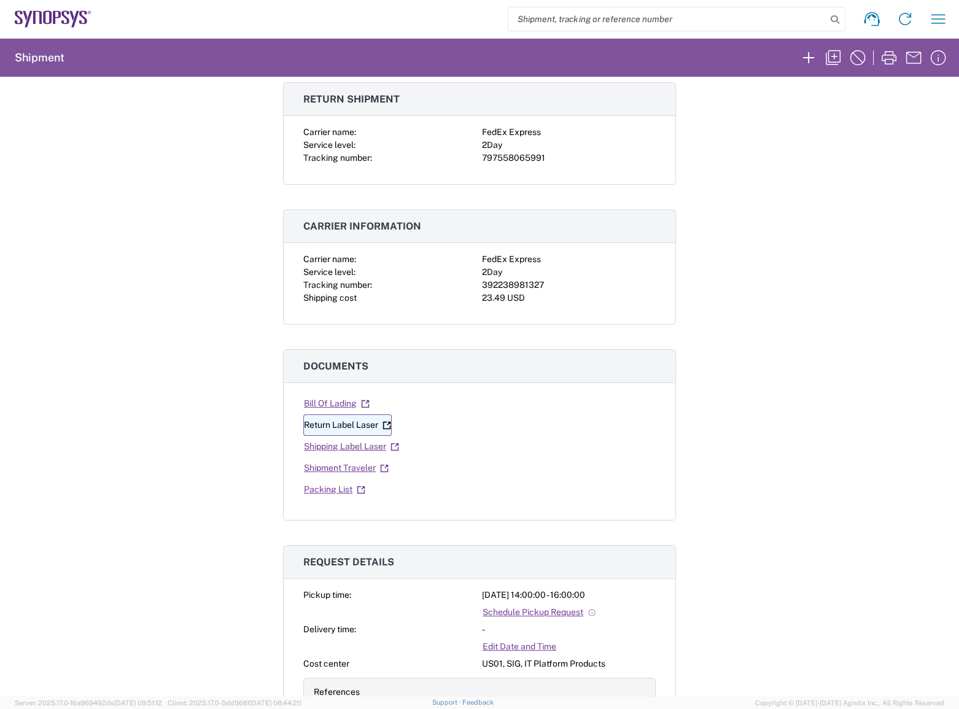
click at [336, 423] on link "Return Label Laser" at bounding box center [347, 425] width 88 height 21
click at [336, 448] on link "Shipping Label Laser" at bounding box center [351, 446] width 96 height 21
